Goal: Task Accomplishment & Management: Manage account settings

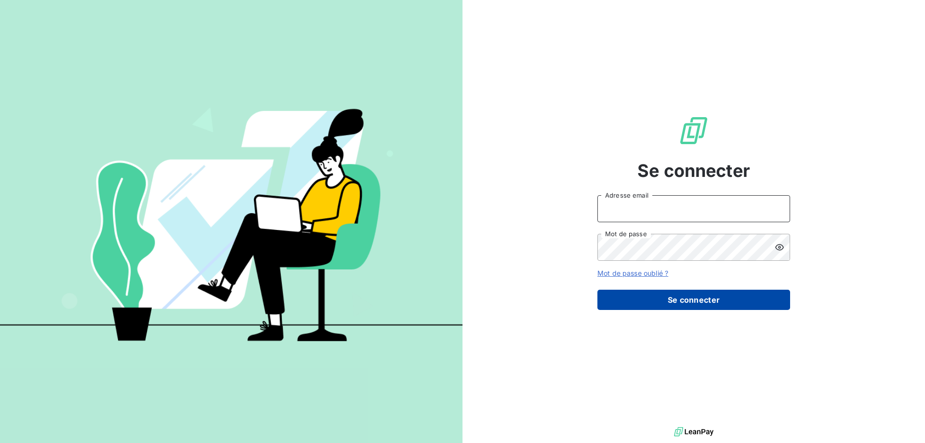
type input "[PERSON_NAME][EMAIL_ADDRESS][DOMAIN_NAME]"
click at [666, 294] on button "Se connecter" at bounding box center [693, 300] width 193 height 20
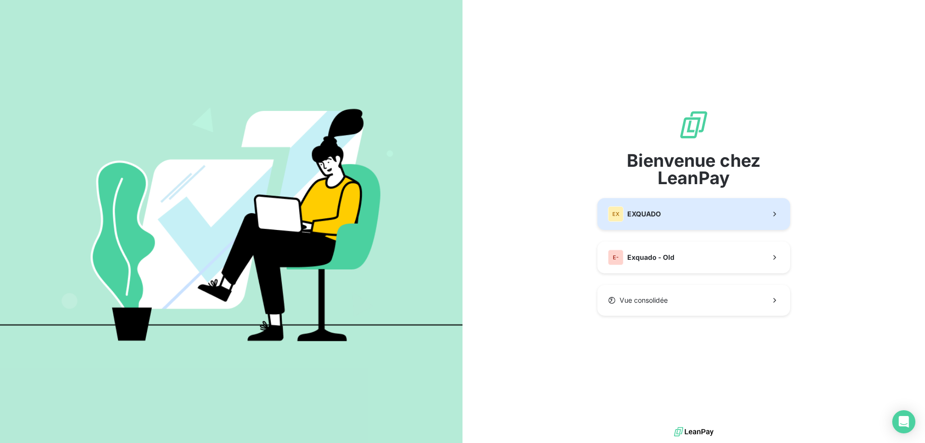
click at [654, 205] on button "EX EXQUADO" at bounding box center [693, 214] width 193 height 32
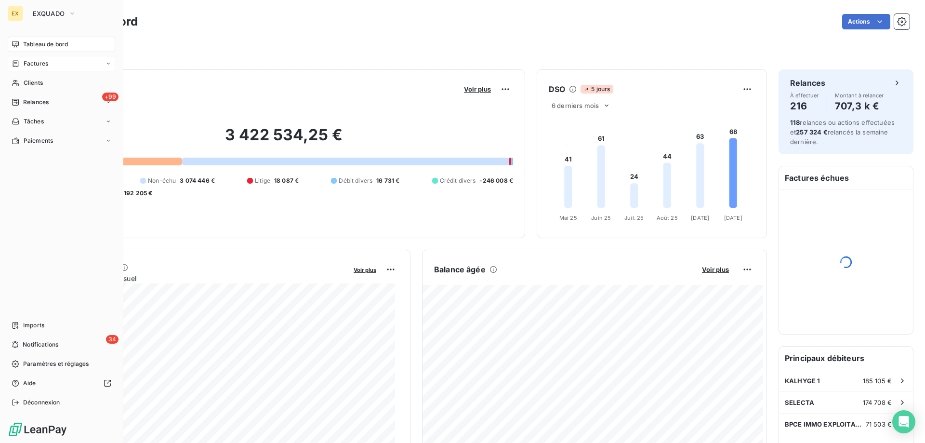
click at [36, 58] on div "Factures" at bounding box center [61, 63] width 107 height 15
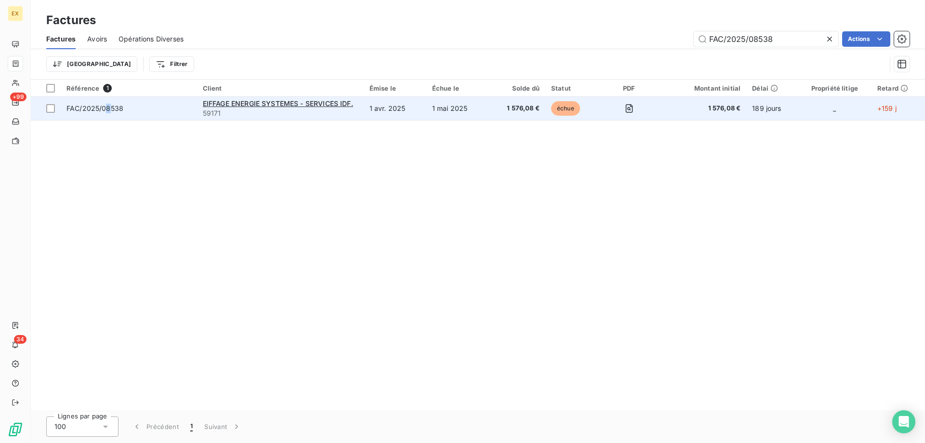
click at [108, 114] on td "FAC/2025/08538" at bounding box center [129, 108] width 136 height 23
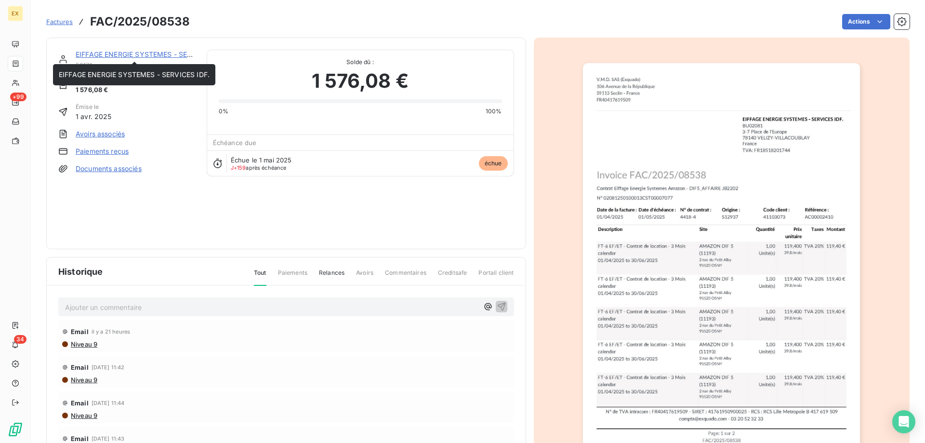
click at [126, 55] on link "EIFFAGE ENERGIE SYSTEMES - SERVICES IDF." at bounding box center [151, 54] width 151 height 8
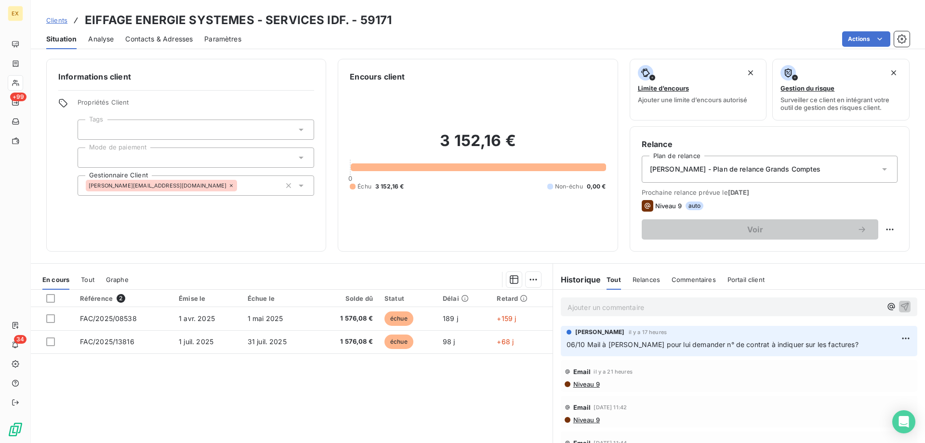
click at [642, 299] on div "Ajouter un commentaire ﻿" at bounding box center [739, 306] width 357 height 19
click at [643, 303] on p "Ajouter un commentaire ﻿" at bounding box center [725, 307] width 314 height 12
click at [657, 305] on p "[DATE] renvoie FAC" at bounding box center [725, 306] width 314 height 11
click at [762, 302] on p "[DATE] renvoie FAC/2025/08538 avec" at bounding box center [725, 306] width 314 height 11
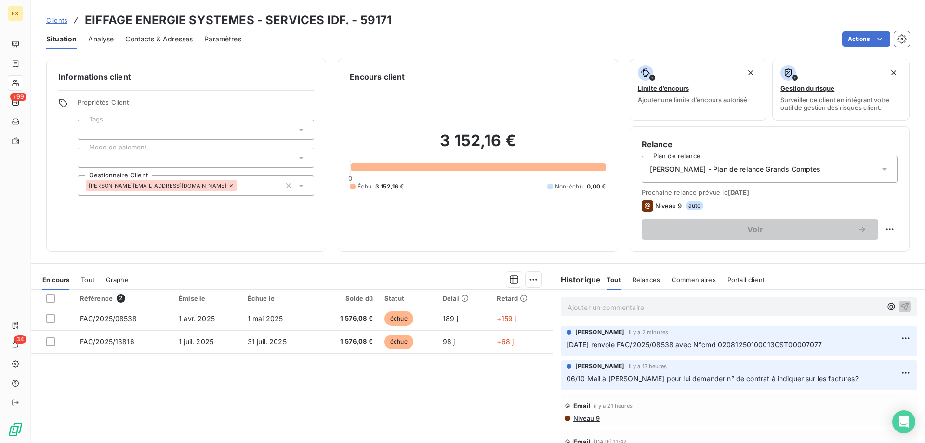
click at [597, 309] on p "Ajouter un commentaire ﻿" at bounding box center [725, 307] width 314 height 12
click at [761, 305] on p "[DATE] renvoie FAC/2025/13816 avec n° cmd" at bounding box center [725, 306] width 314 height 11
click at [726, 306] on span "[DATE] renvoie FAC/2025/13816 avec n° cmd N° 02081250100013CST00006762" at bounding box center [700, 306] width 265 height 8
